Goal: Navigation & Orientation: Find specific page/section

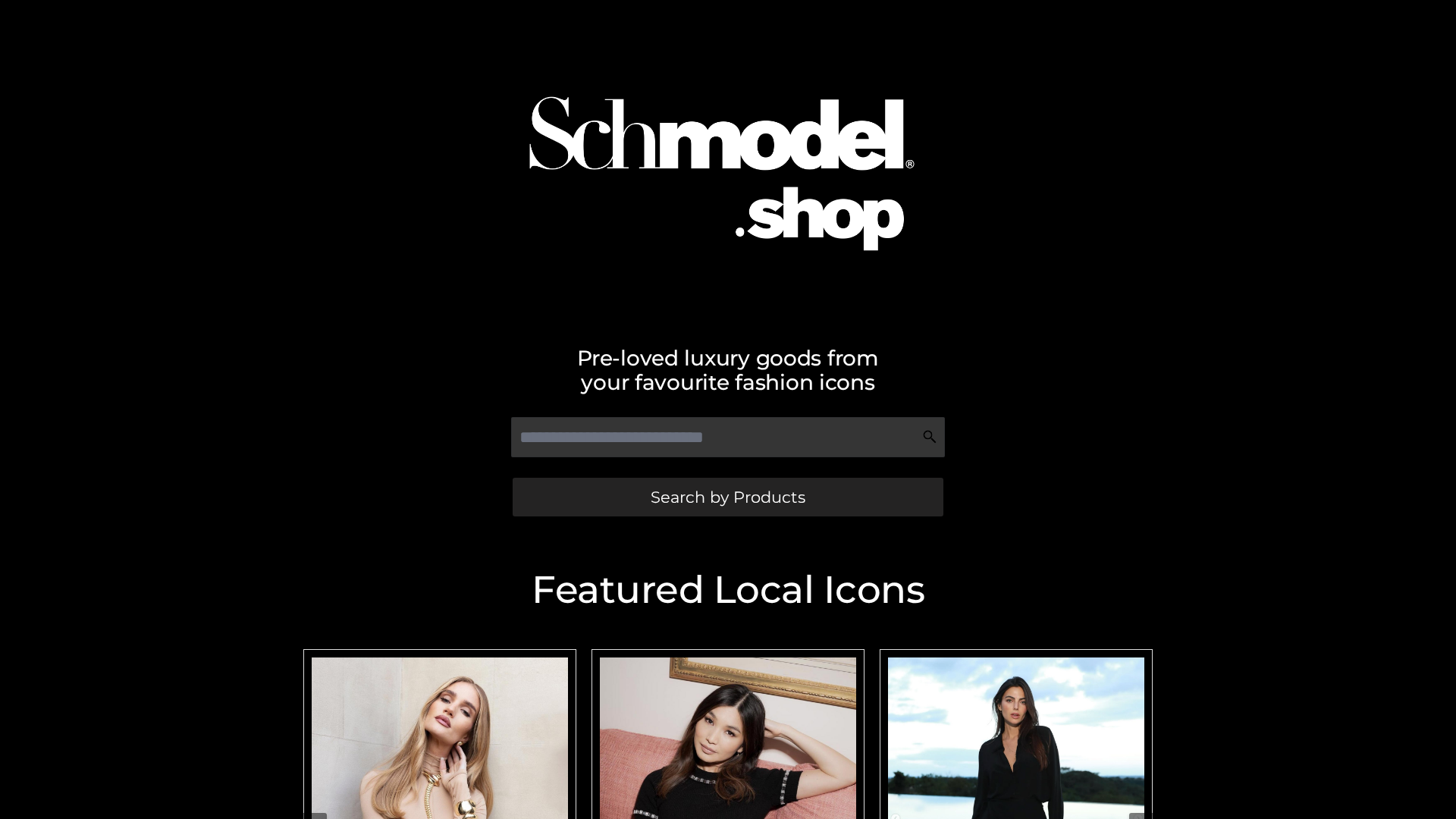
click at [727, 497] on span "Search by Products" at bounding box center [728, 497] width 155 height 16
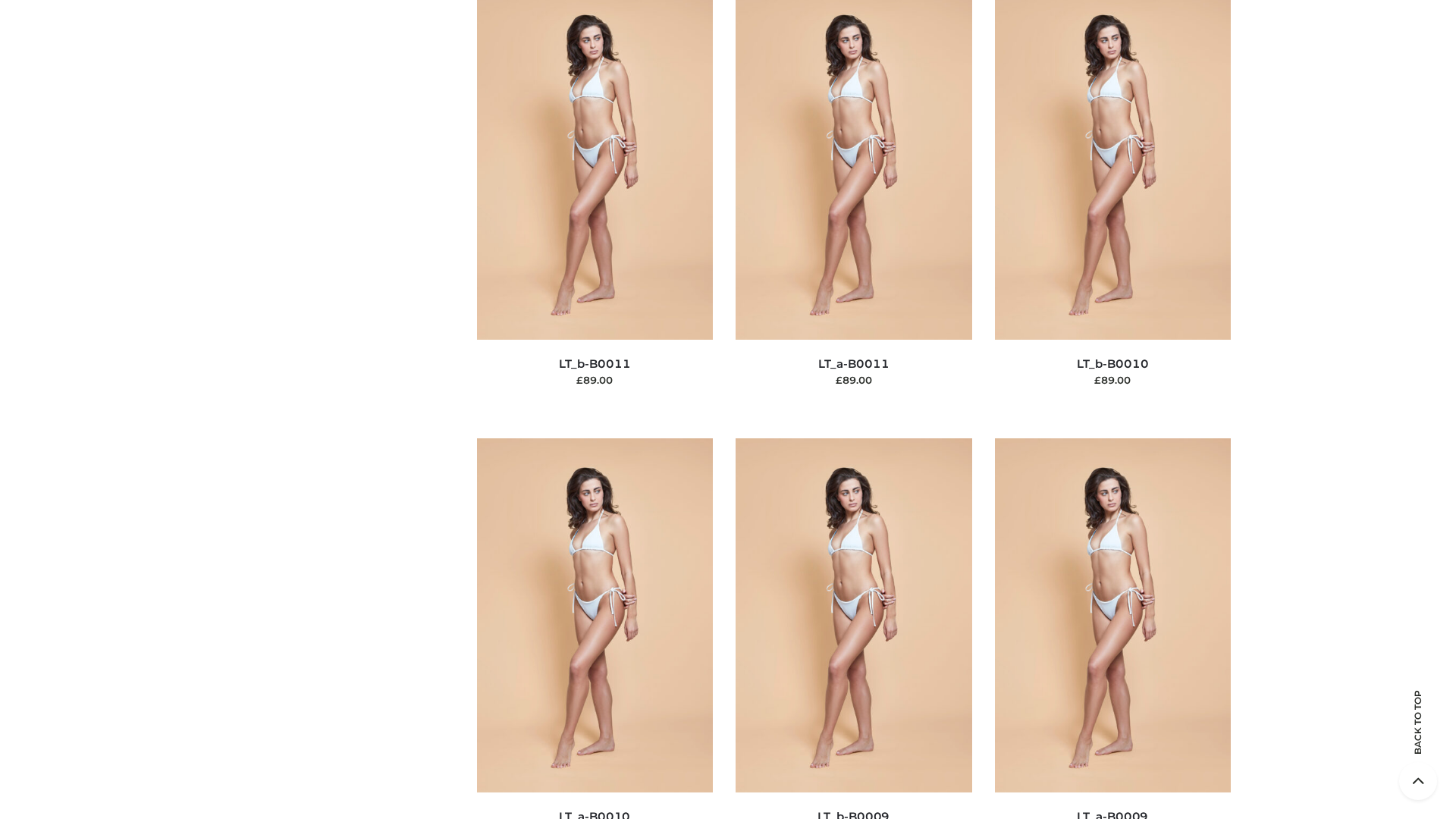
scroll to position [6808, 0]
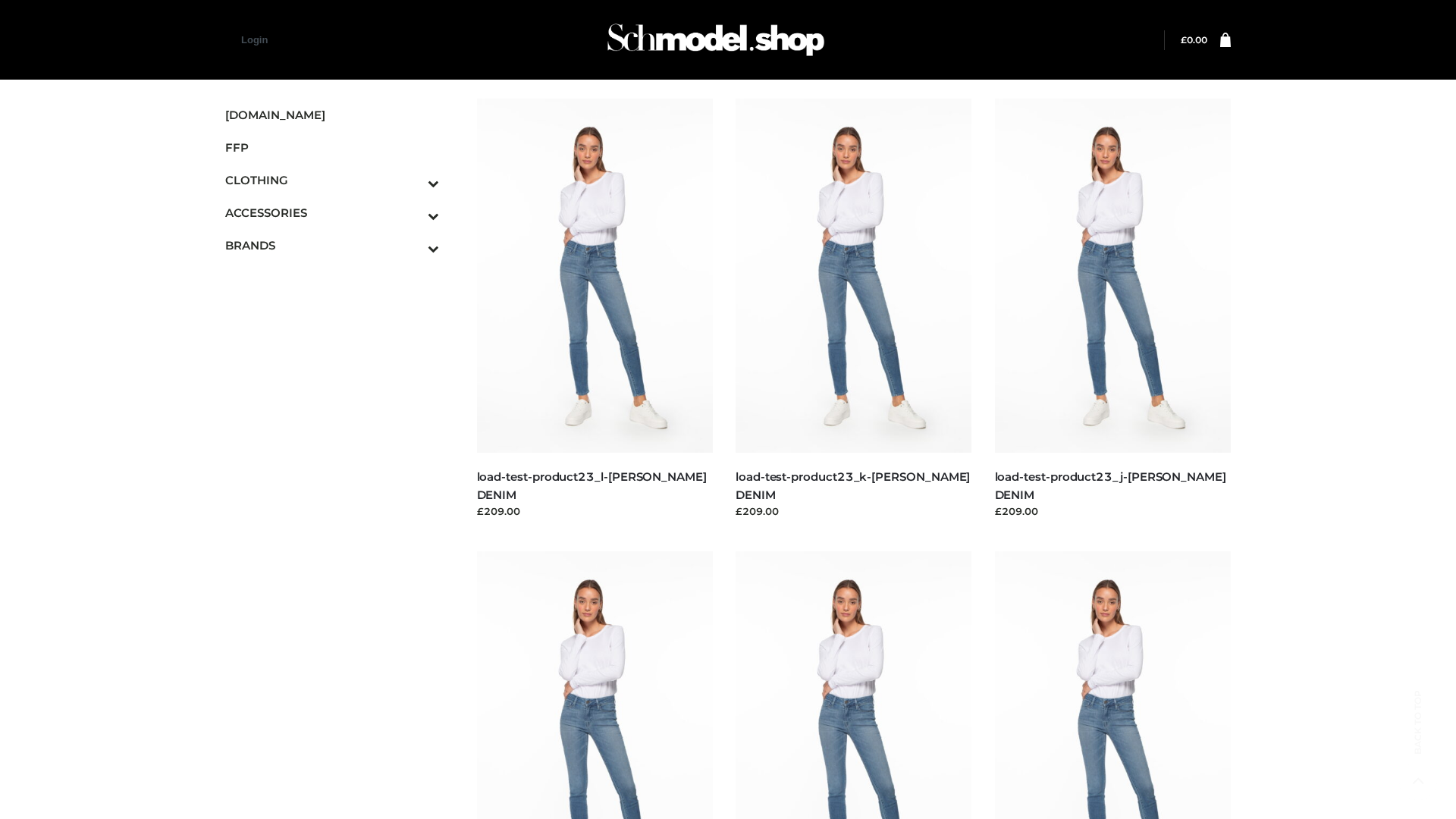
scroll to position [1329, 0]
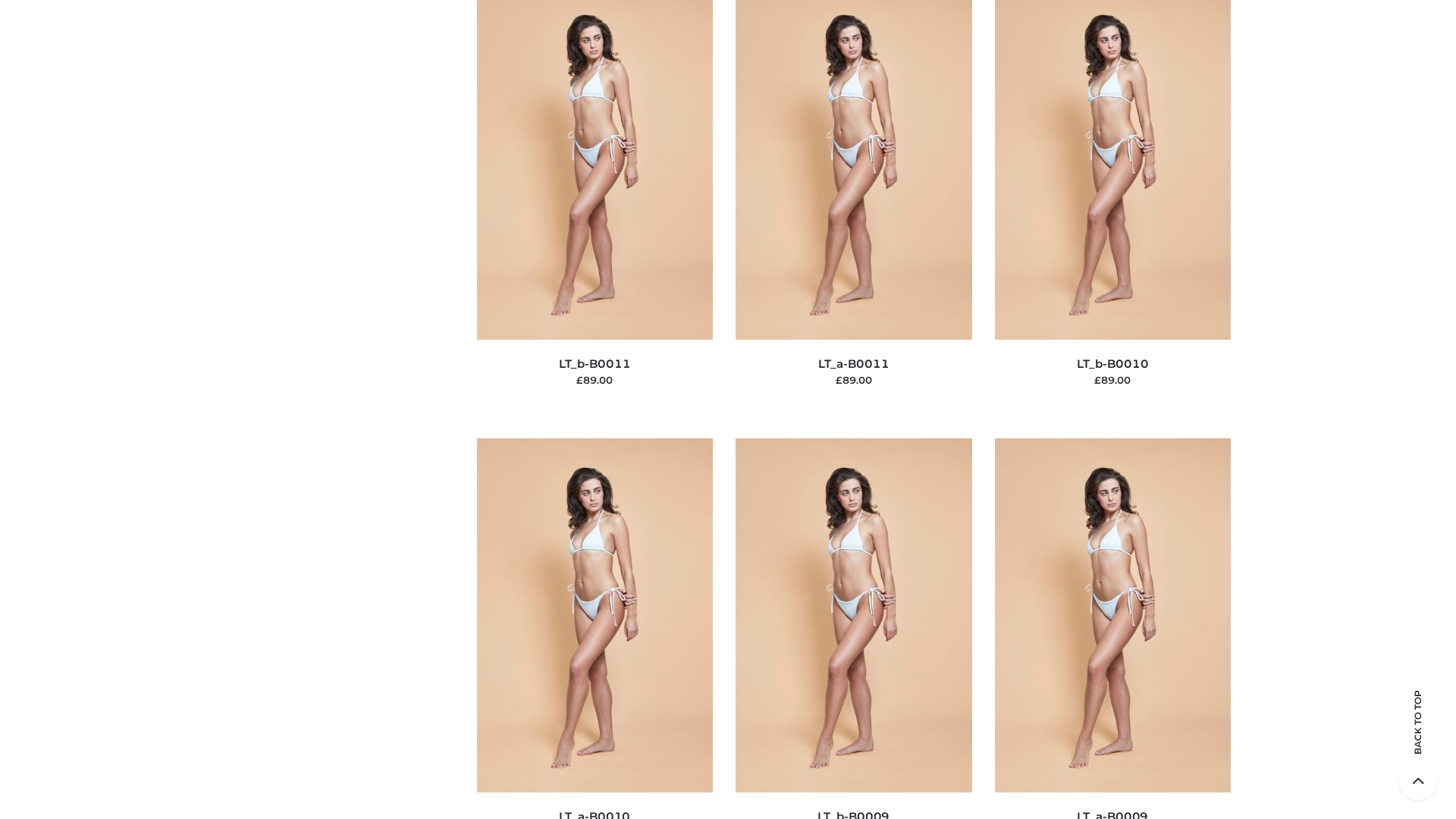
scroll to position [6808, 0]
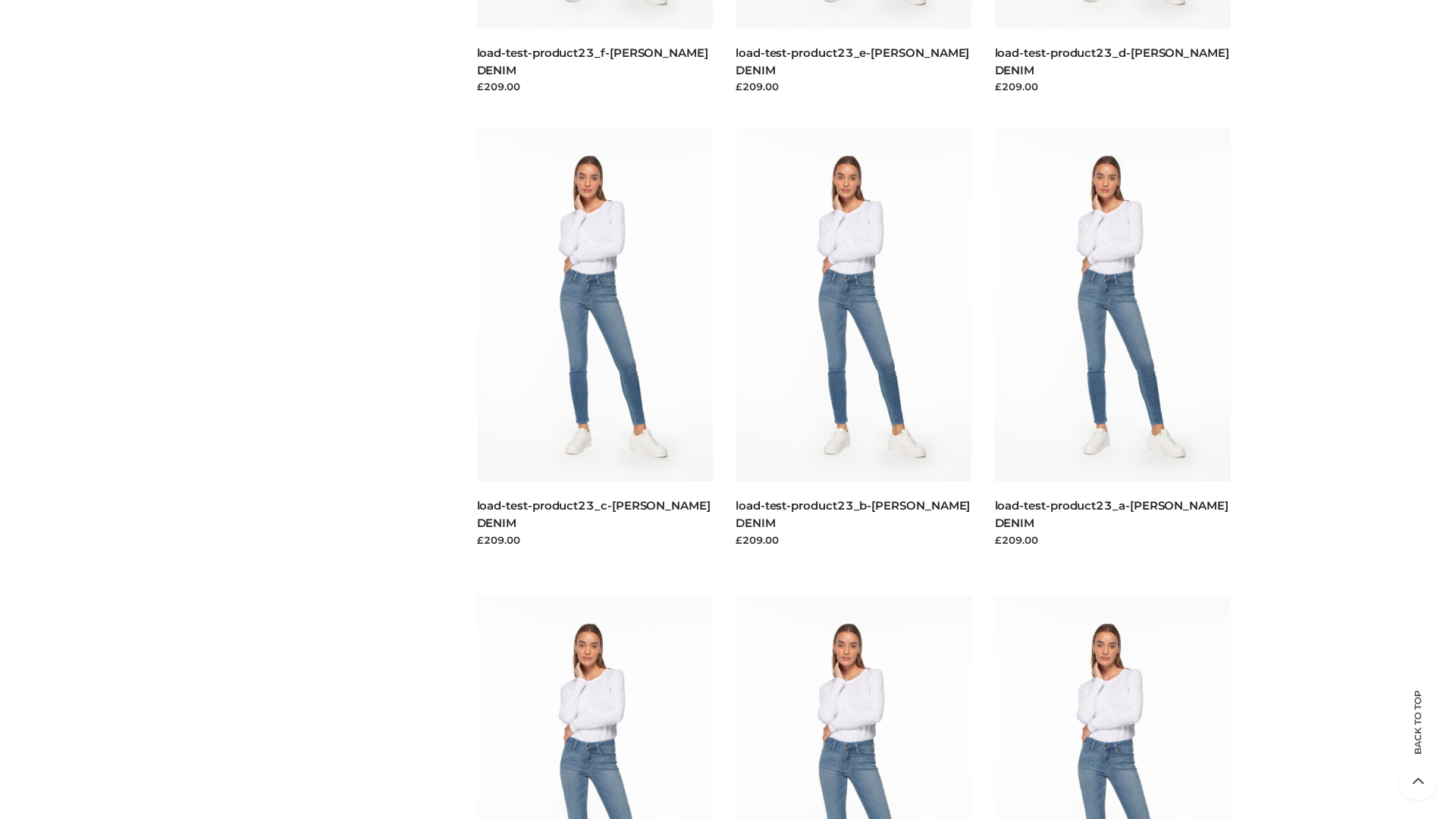
scroll to position [1329, 0]
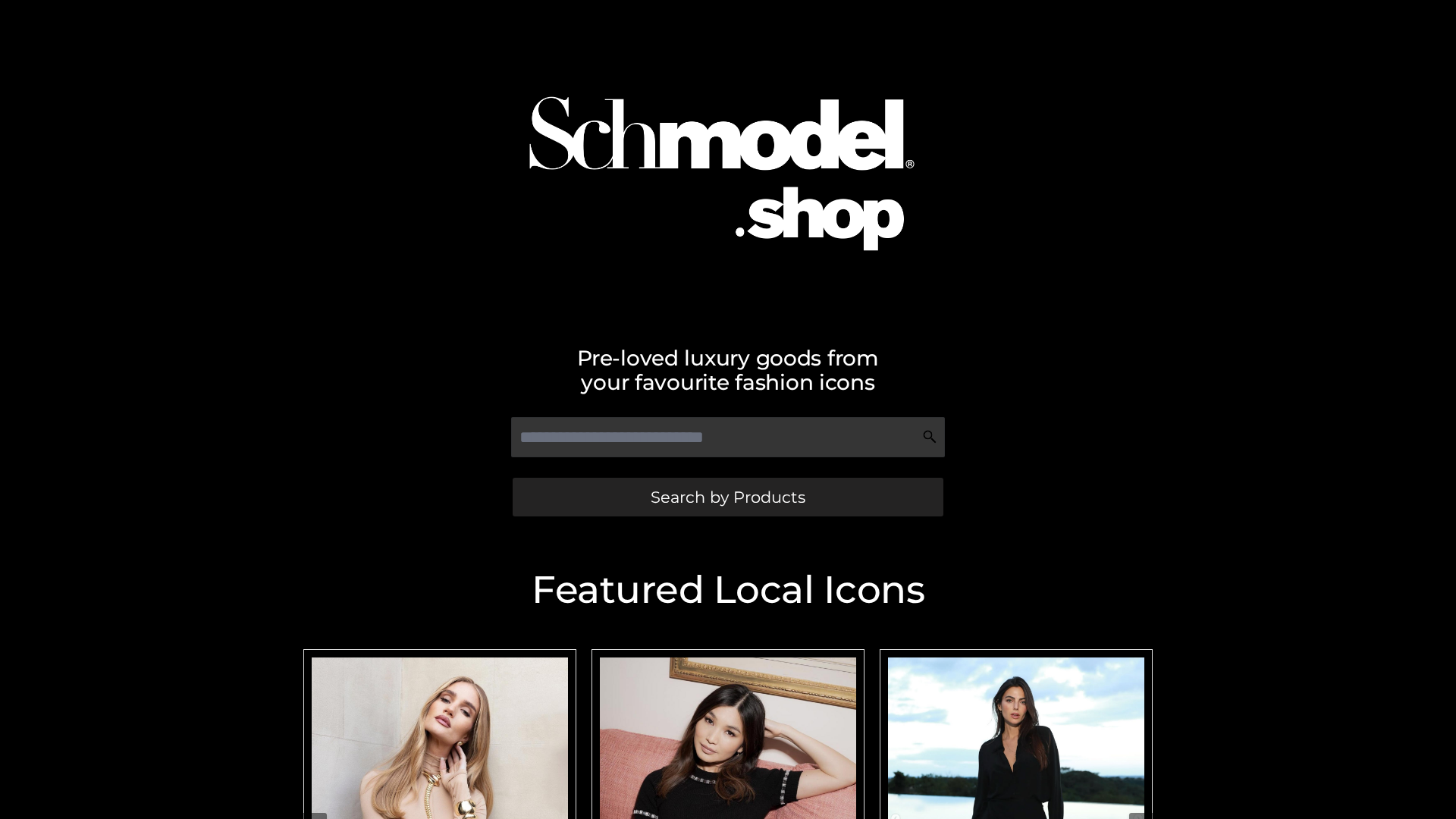
click at [727, 497] on span "Search by Products" at bounding box center [728, 497] width 155 height 16
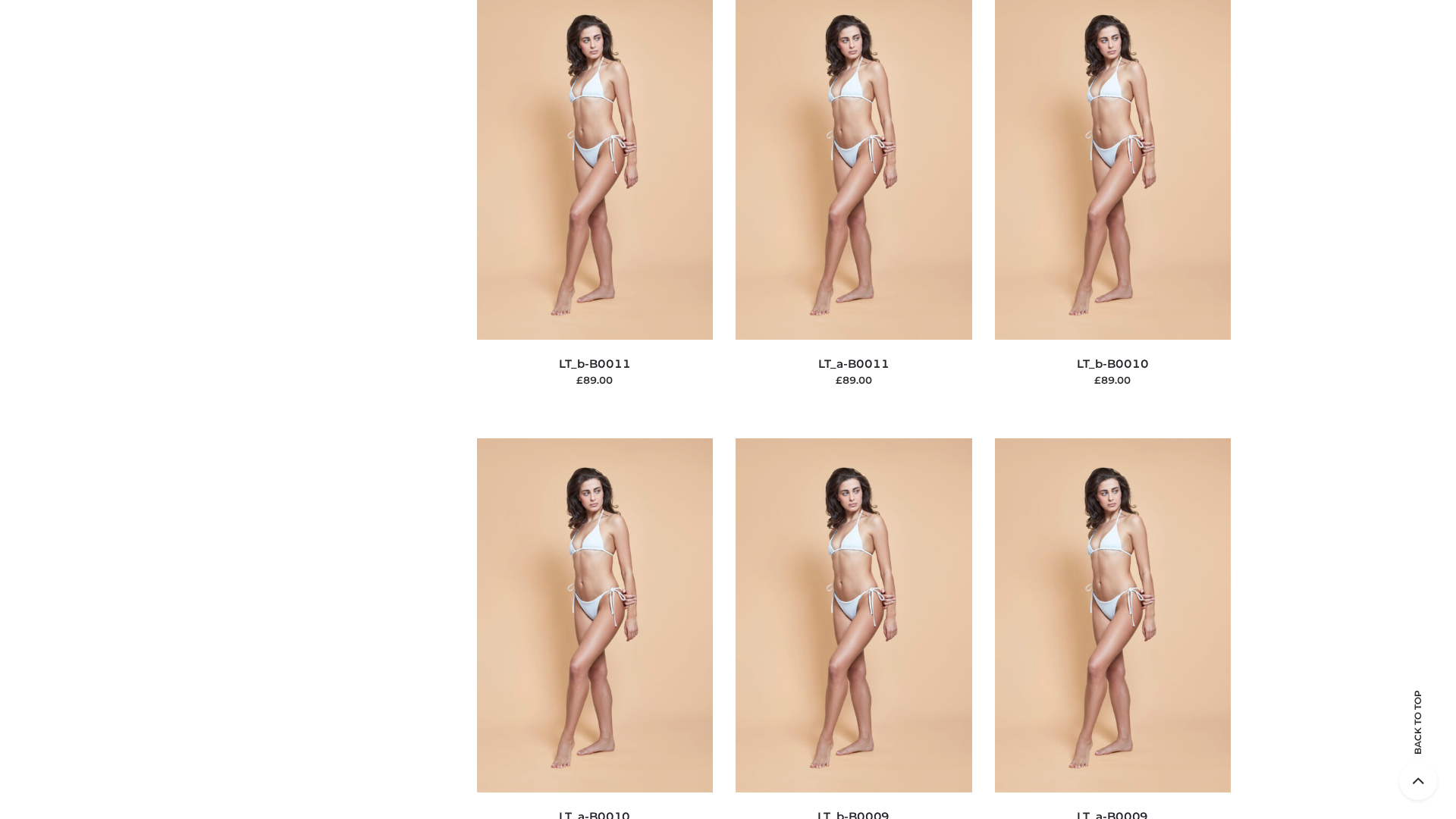
scroll to position [6808, 0]
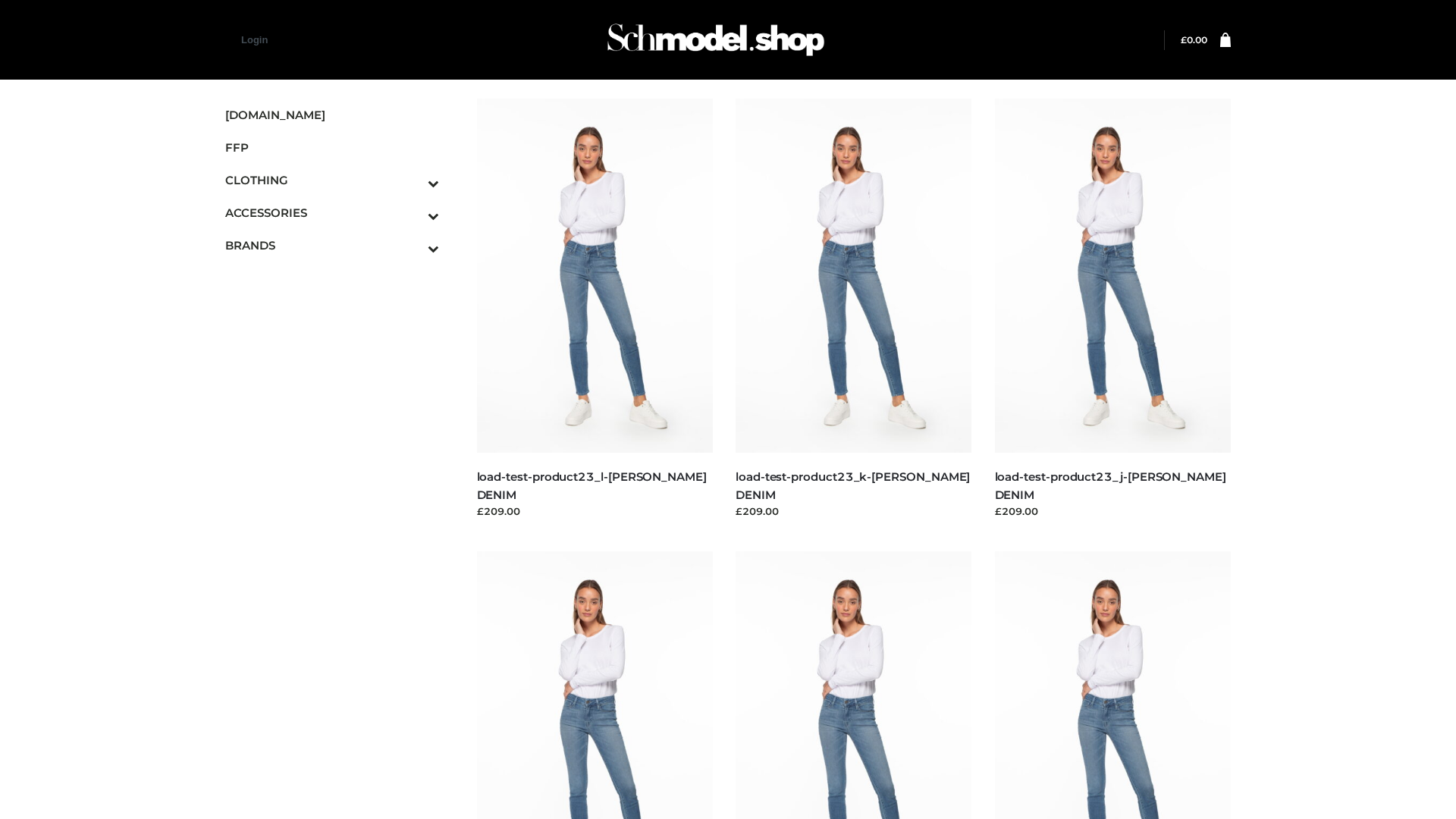
scroll to position [1329, 0]
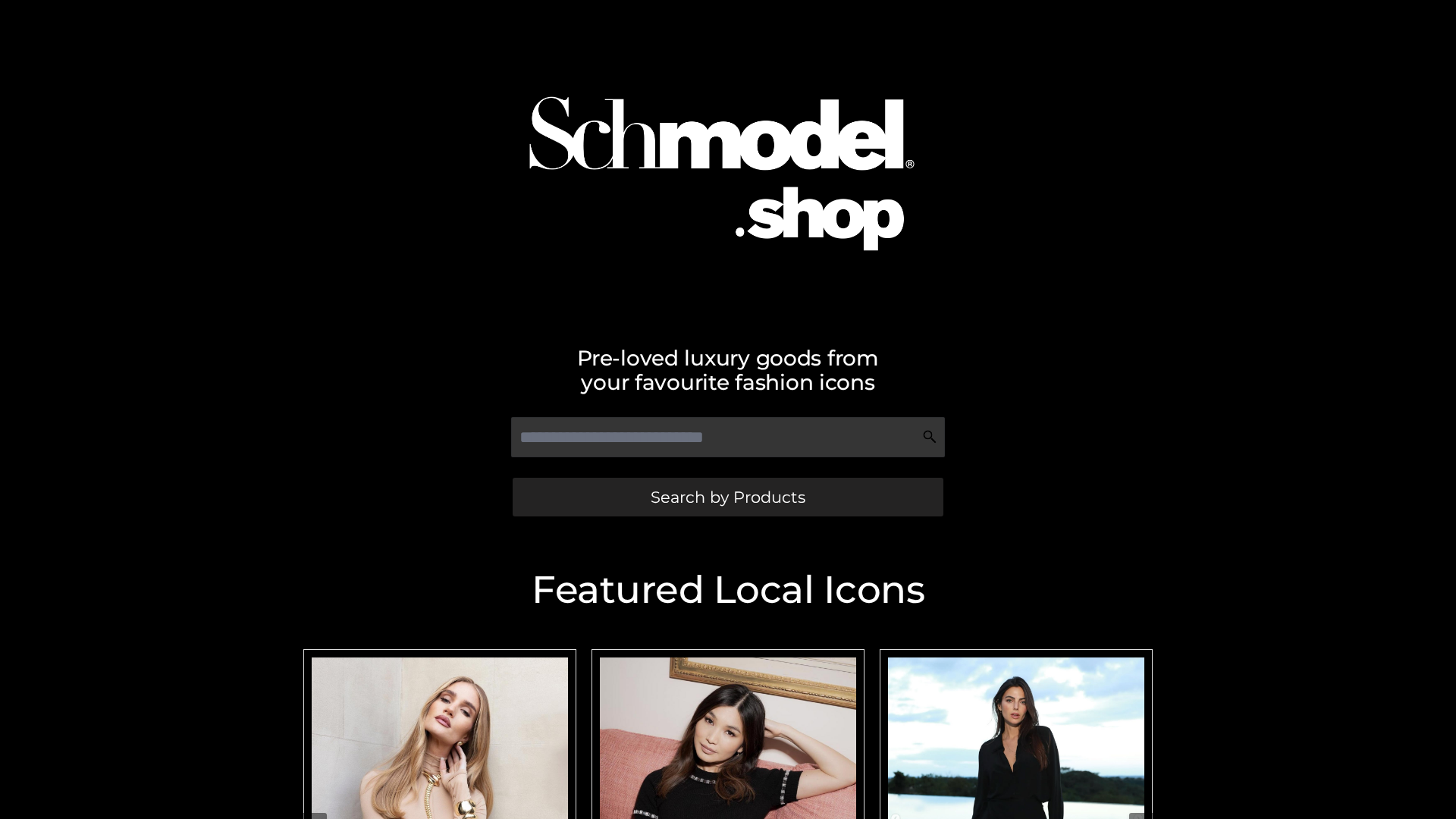
click at [727, 497] on span "Search by Products" at bounding box center [728, 497] width 155 height 16
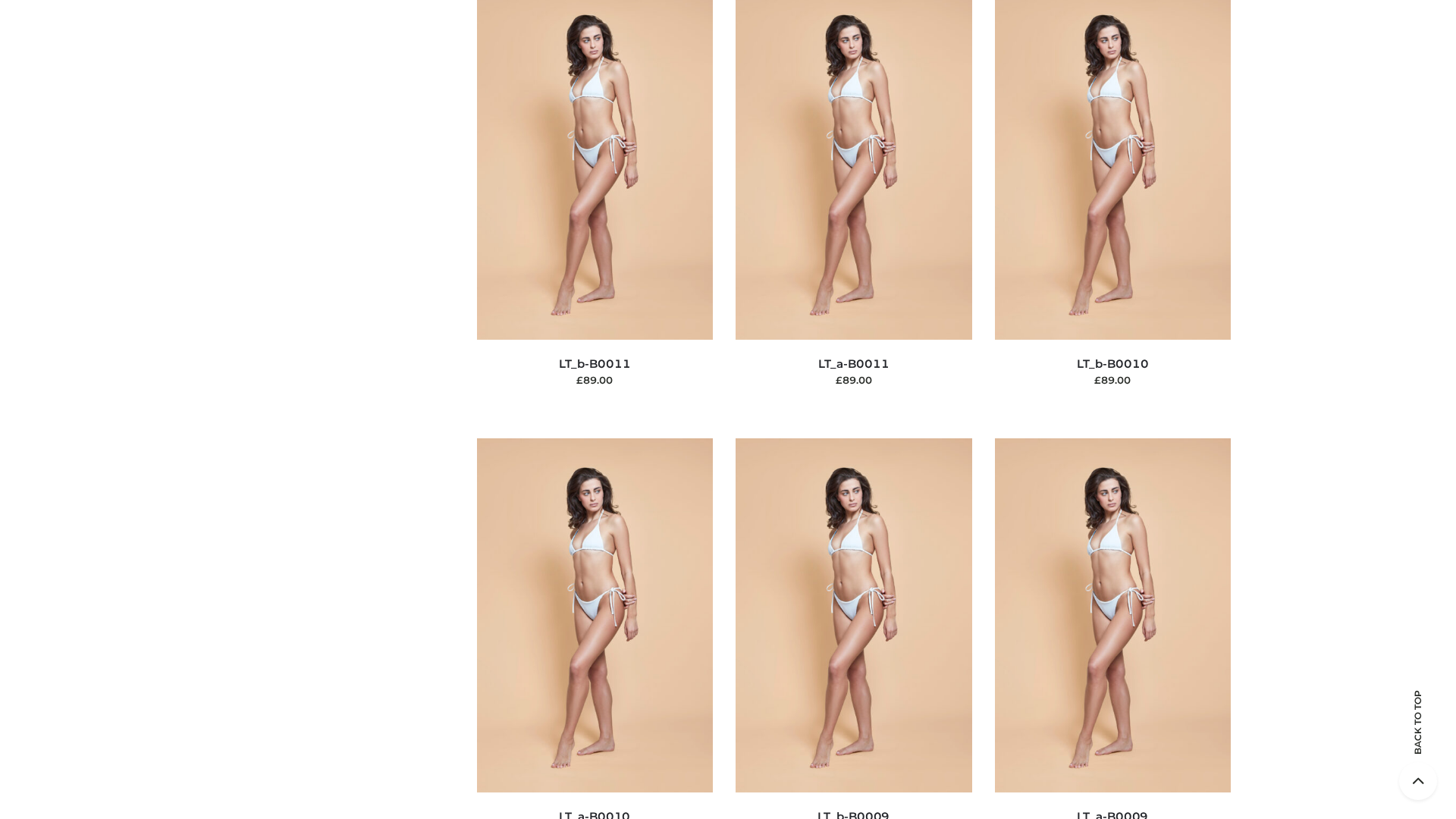
scroll to position [6808, 0]
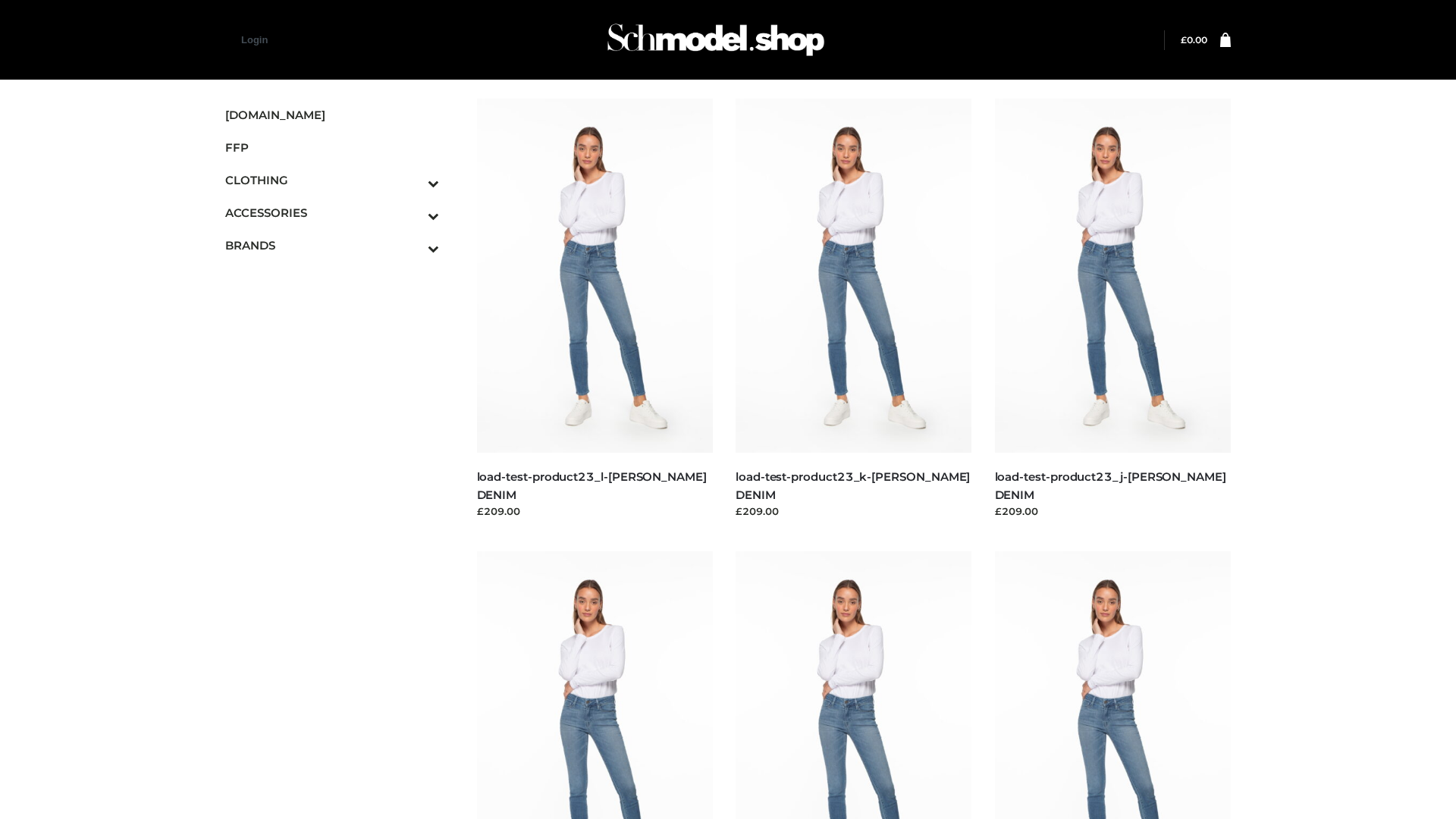
scroll to position [1329, 0]
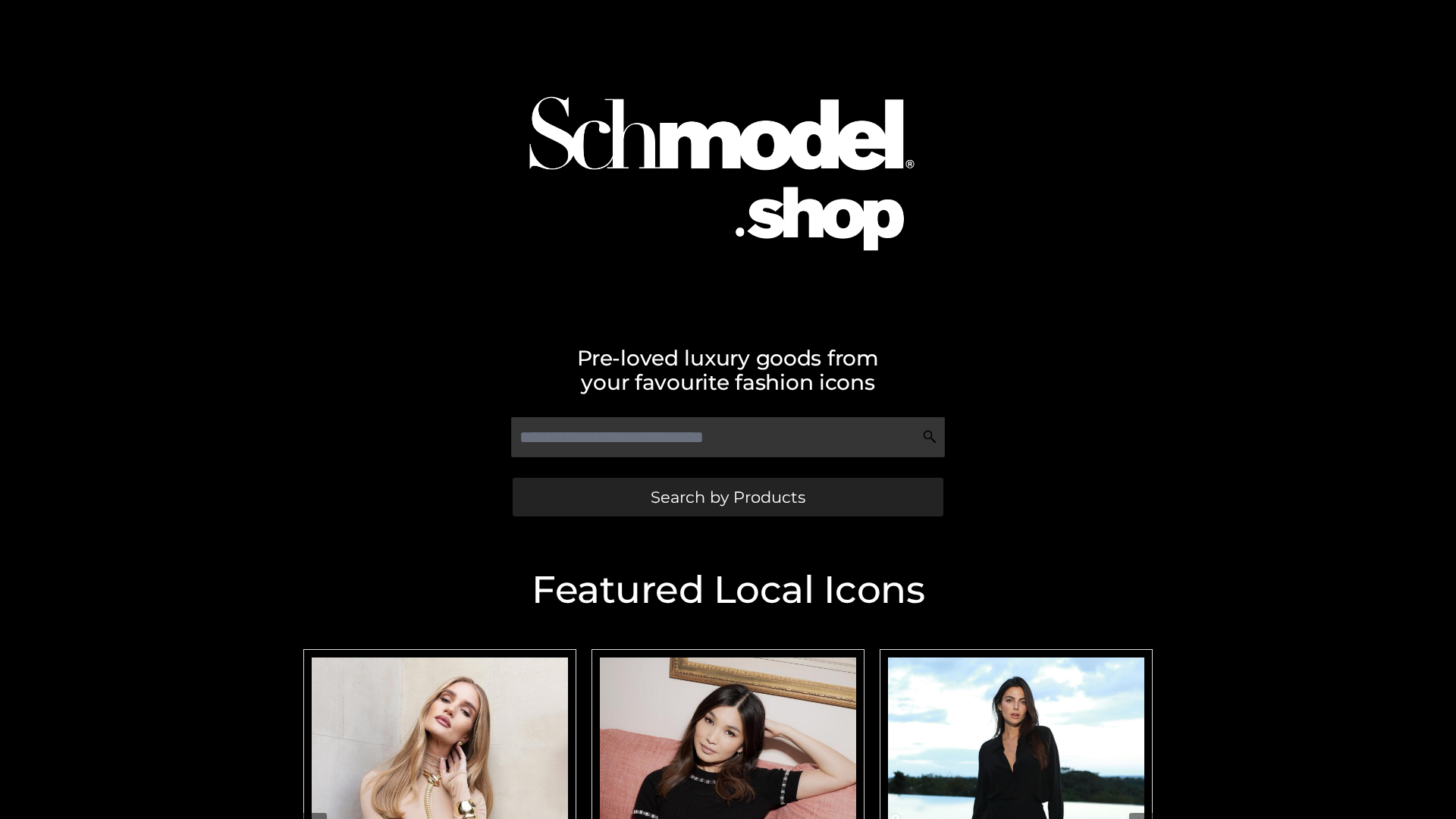
click at [727, 497] on span "Search by Products" at bounding box center [728, 497] width 155 height 16
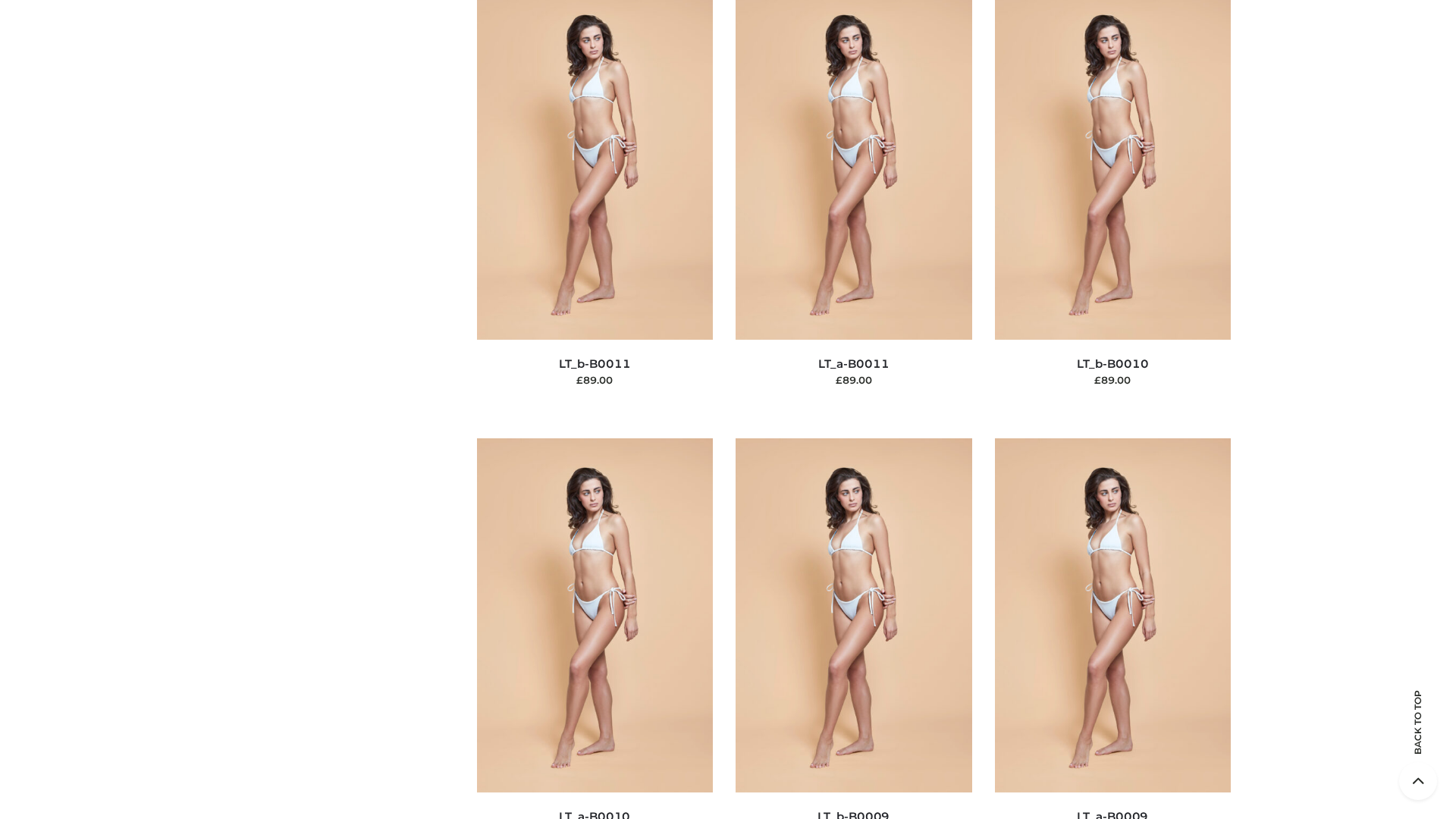
scroll to position [6808, 0]
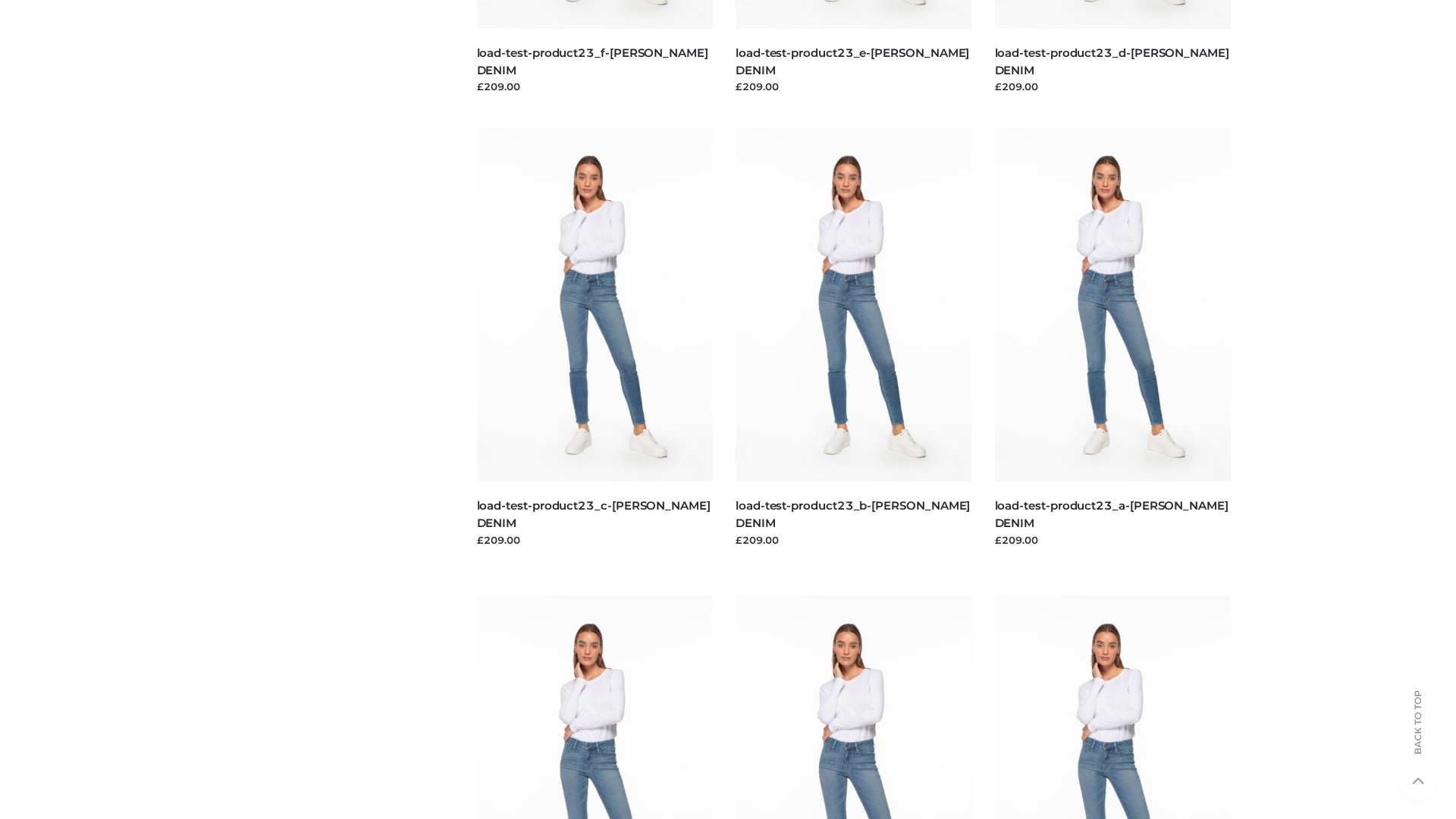
scroll to position [1329, 0]
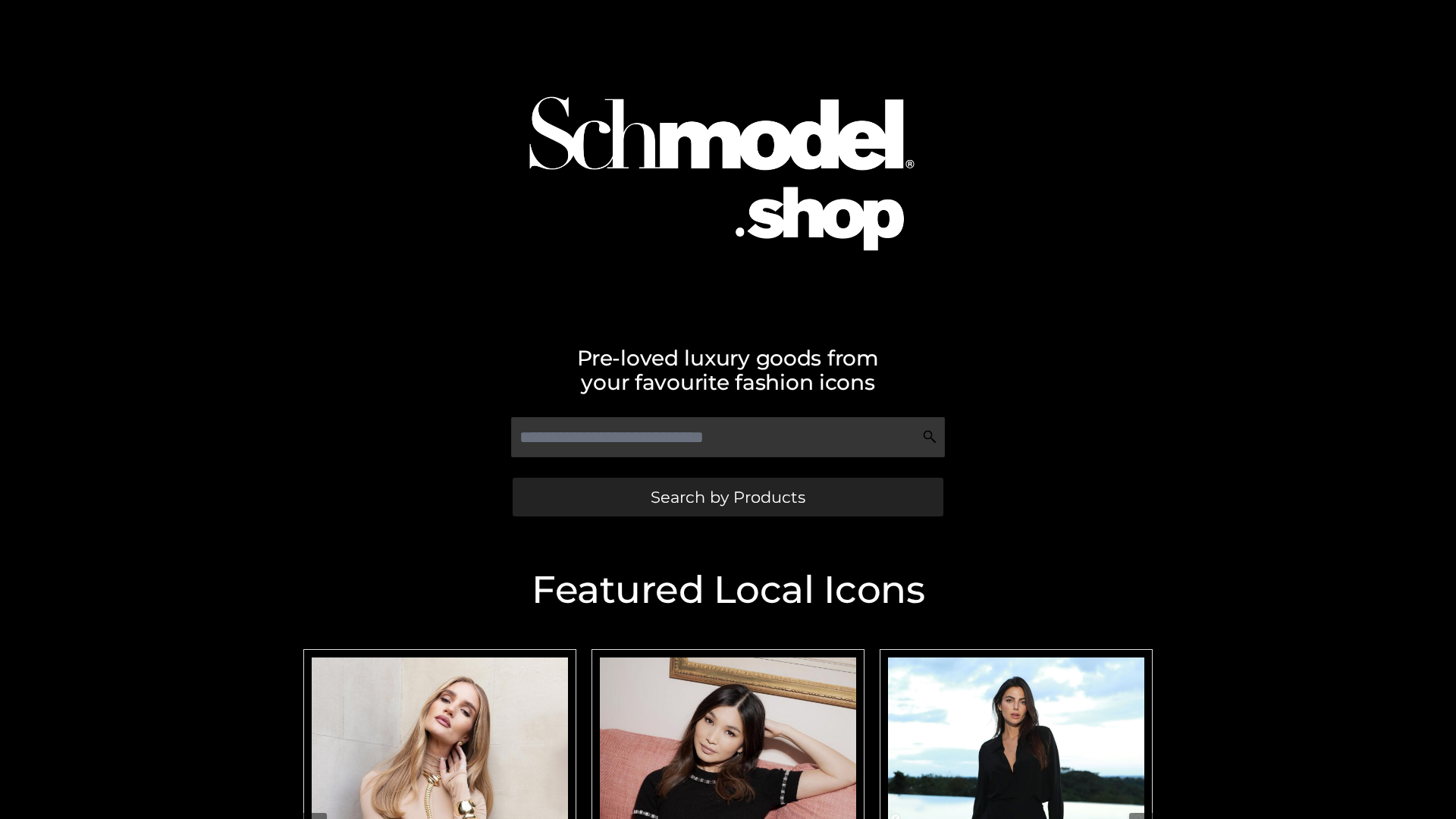
click at [727, 497] on span "Search by Products" at bounding box center [728, 497] width 155 height 16
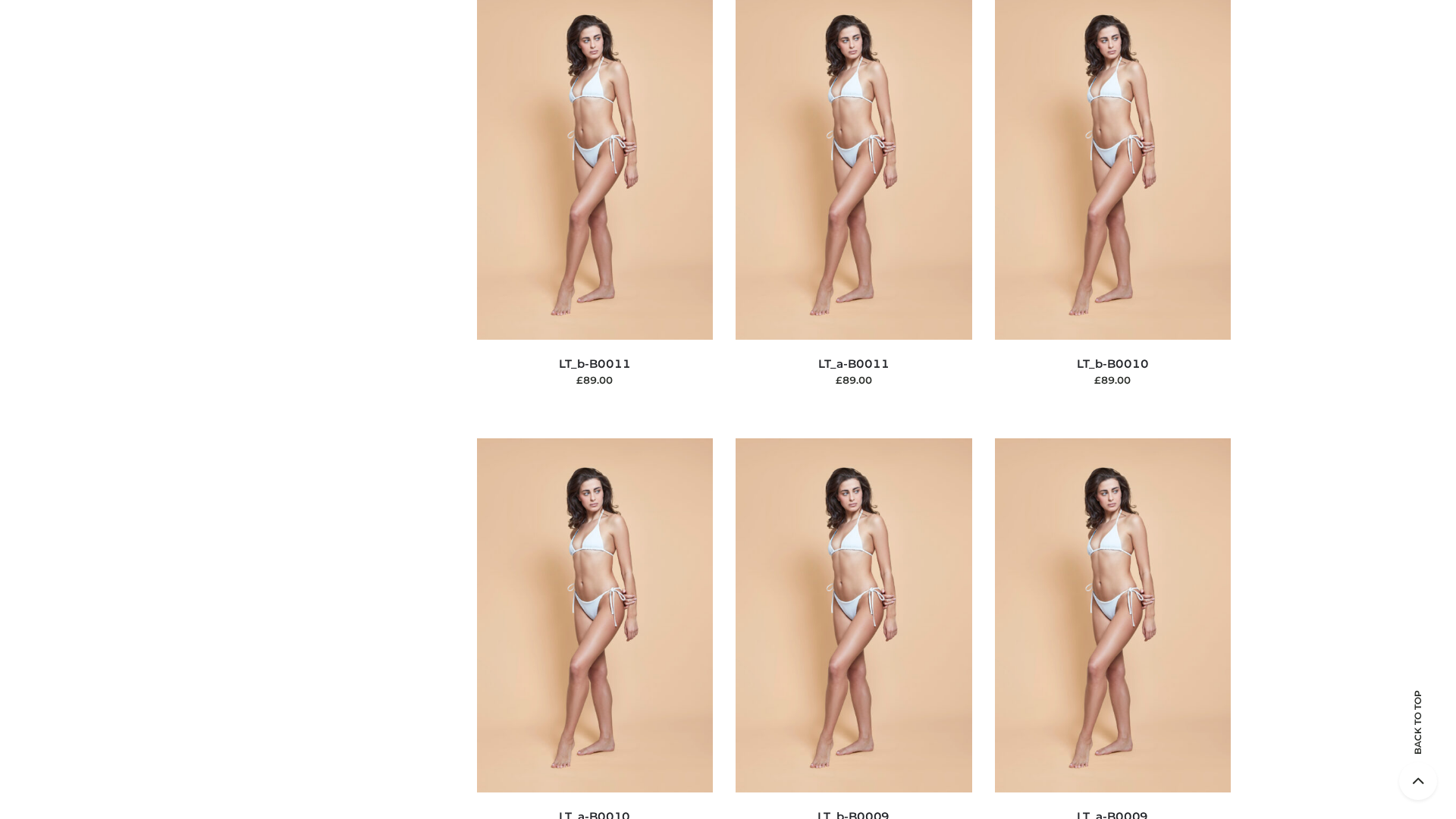
scroll to position [6808, 0]
